Goal: Task Accomplishment & Management: Manage account settings

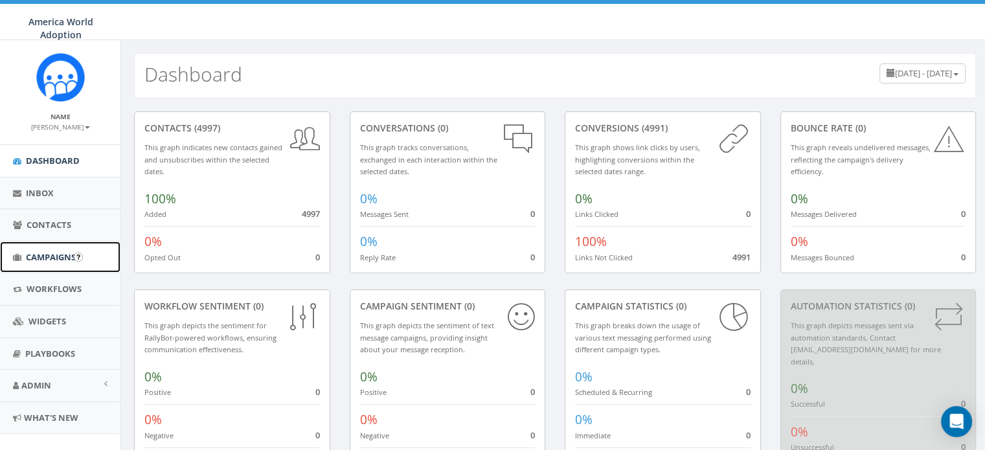
click at [54, 256] on span "Campaigns" at bounding box center [51, 257] width 50 height 12
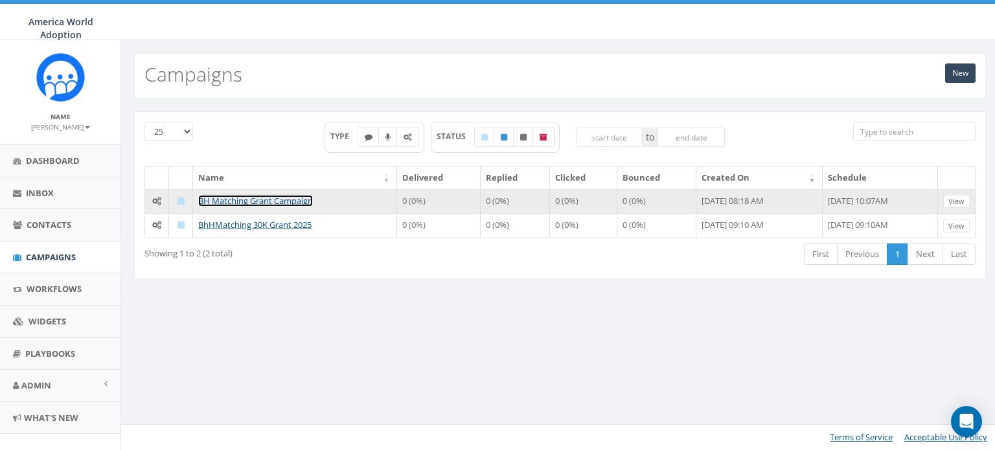
click at [287, 200] on link "BH Matching Grant Campaign" at bounding box center [255, 201] width 115 height 12
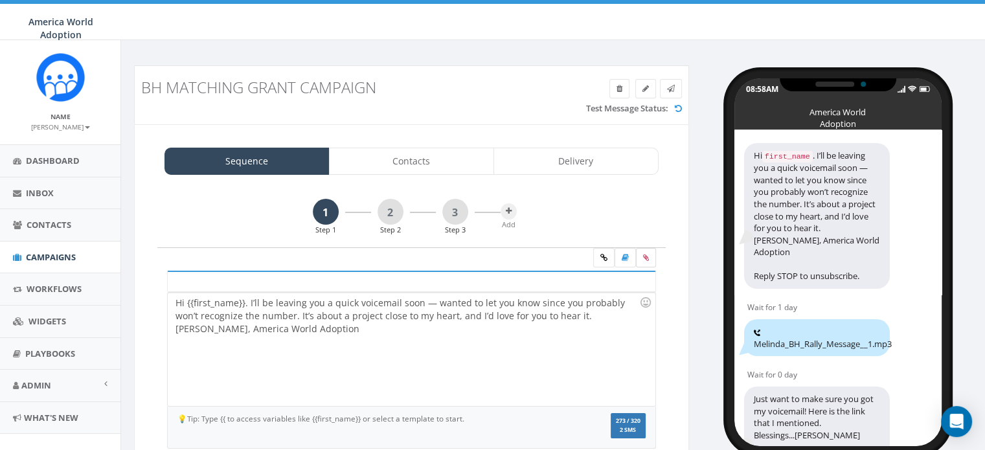
click at [645, 259] on icon at bounding box center [646, 258] width 6 height 8
click at [0, 0] on input "file" at bounding box center [0, 0] width 0 height 0
click at [668, 91] on icon at bounding box center [671, 89] width 8 height 8
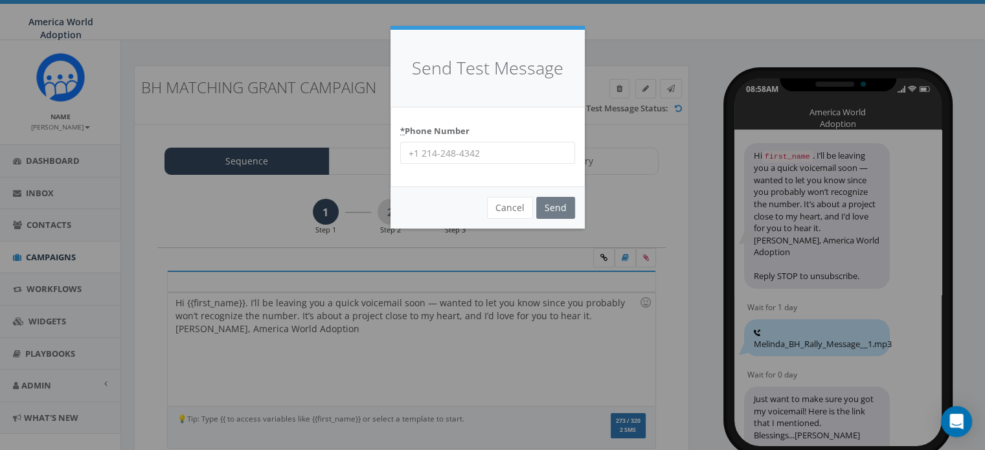
click at [491, 157] on input "* Phone Number" at bounding box center [487, 153] width 175 height 22
type input "18649796325"
click at [563, 203] on input "Send" at bounding box center [555, 208] width 39 height 22
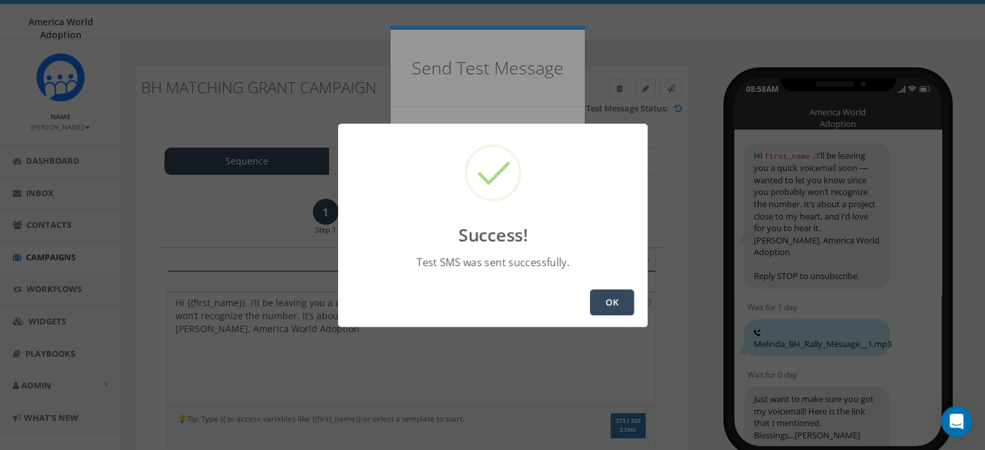
click at [595, 302] on button "OK" at bounding box center [612, 302] width 44 height 26
